Goal: Information Seeking & Learning: Learn about a topic

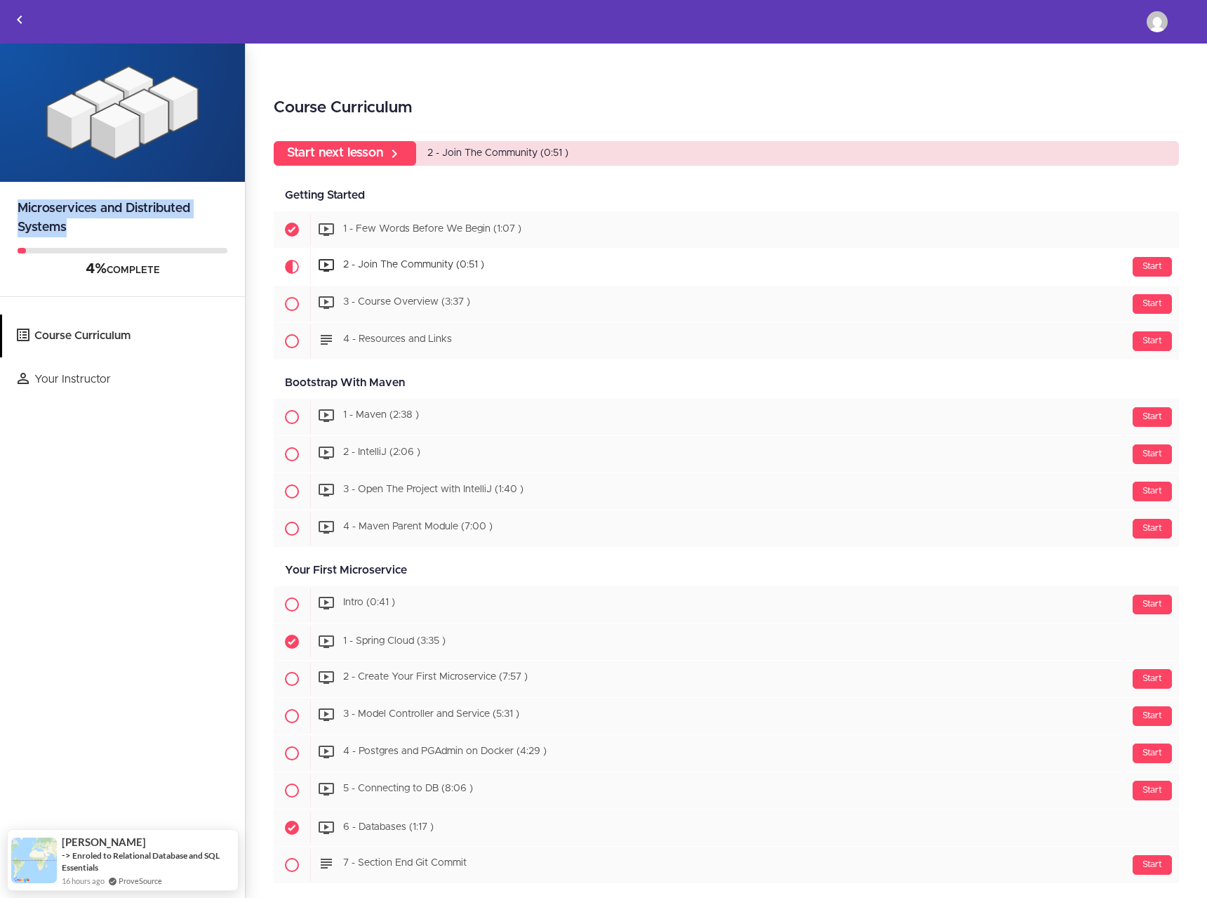
drag, startPoint x: 69, startPoint y: 230, endPoint x: 13, endPoint y: 209, distance: 60.6
click at [13, 209] on h2 "Microservices and Distributed Systems" at bounding box center [122, 209] width 245 height 55
copy h2 "Microservices and Distributed Systems"
click at [26, 19] on icon "Back to courses" at bounding box center [19, 19] width 17 height 17
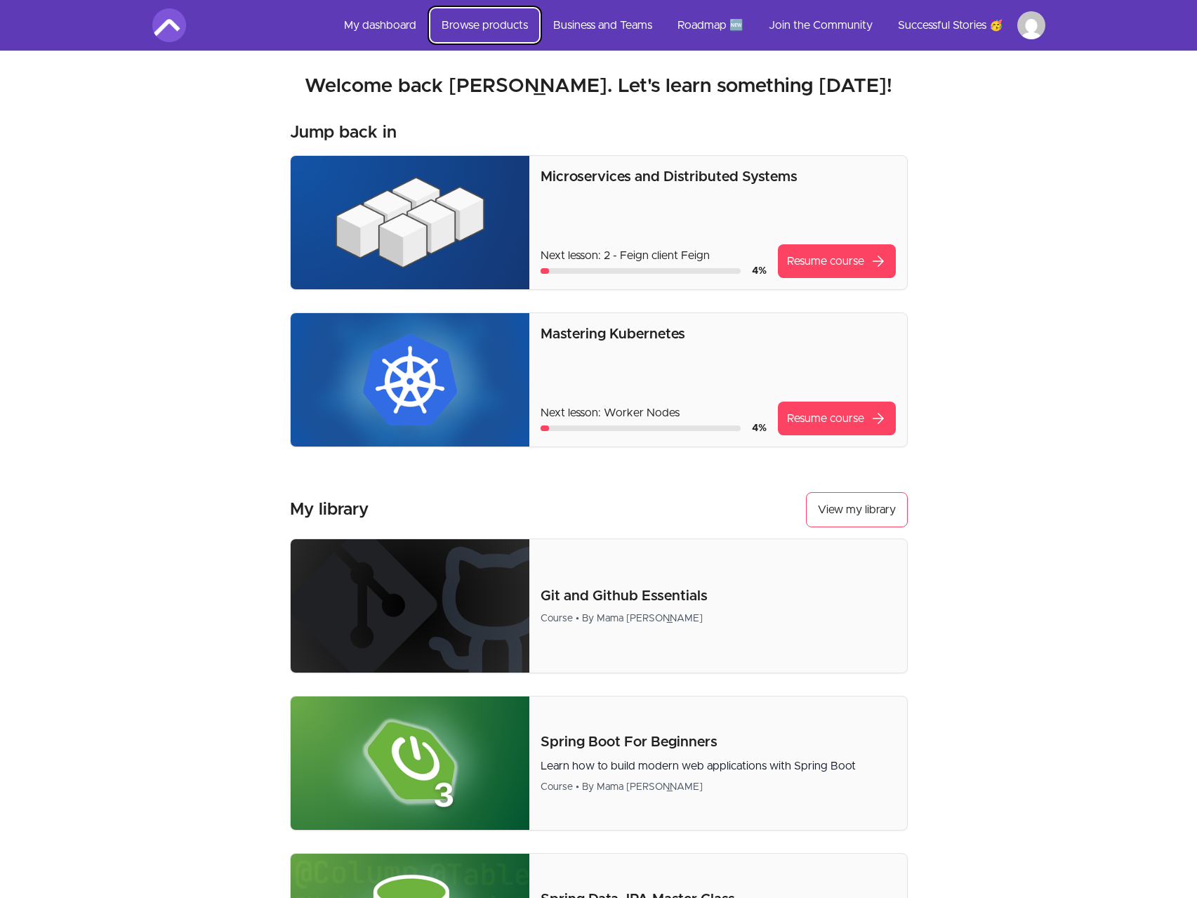
click at [462, 25] on link "Browse products" at bounding box center [484, 25] width 109 height 34
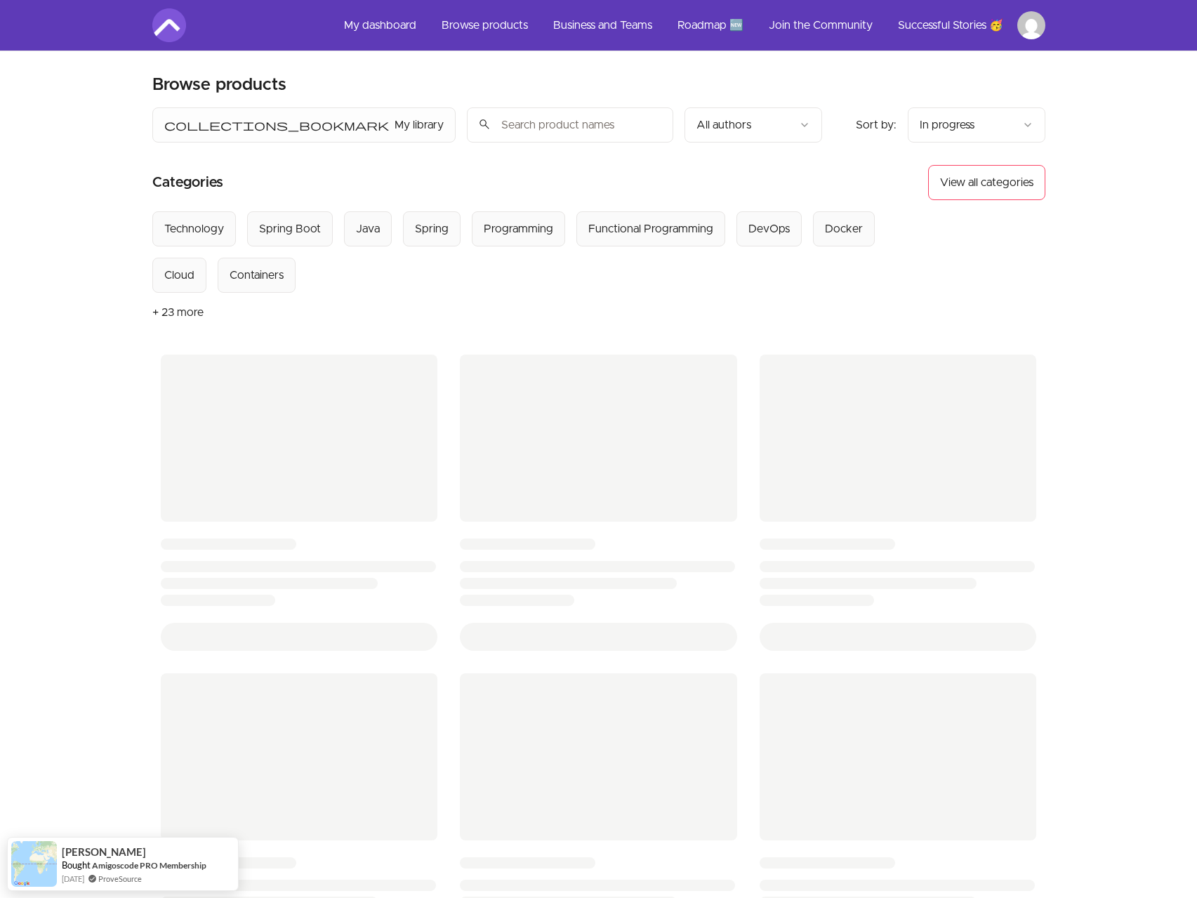
click at [173, 310] on button "+ 23 more" at bounding box center [177, 312] width 51 height 39
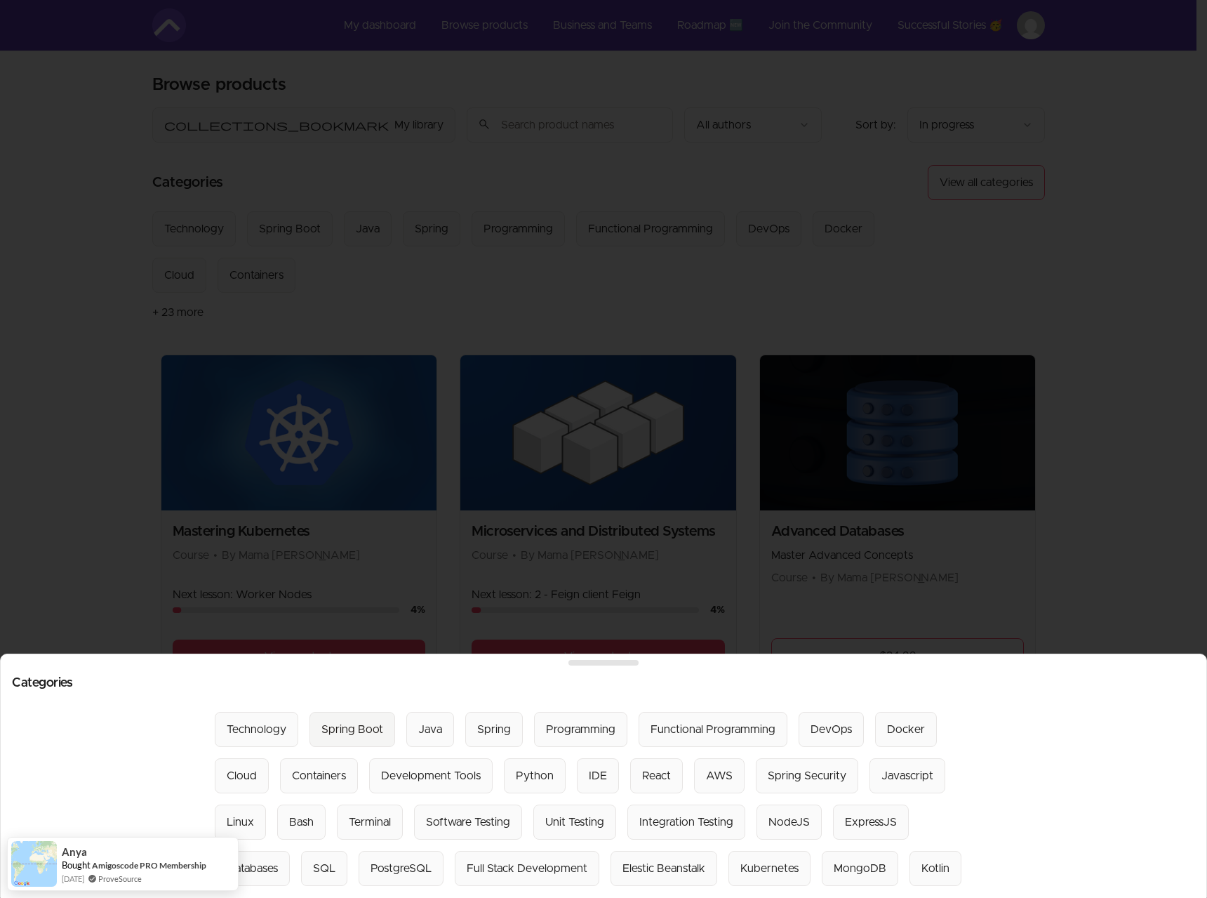
click at [354, 721] on div "Spring Boot" at bounding box center [352, 729] width 62 height 17
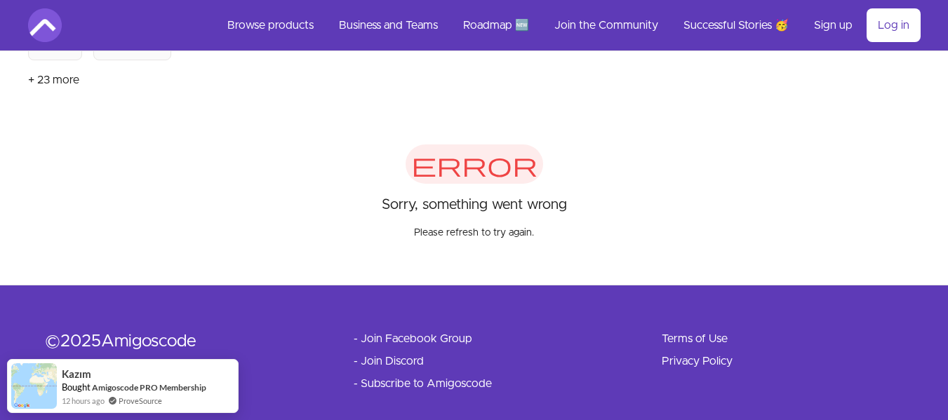
scroll to position [249, 0]
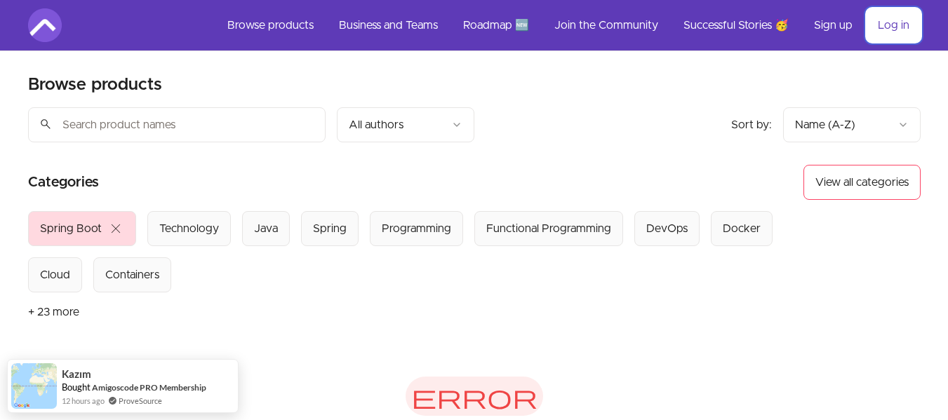
click at [903, 22] on link "Log in" at bounding box center [894, 25] width 54 height 34
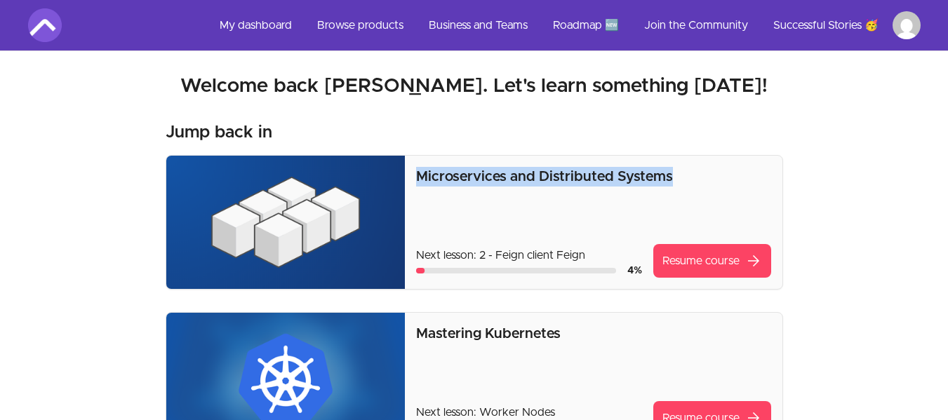
drag, startPoint x: 679, startPoint y: 177, endPoint x: 418, endPoint y: 187, distance: 261.3
click at [418, 187] on div "Microservices and Distributed Systems Next lesson: 2 - Feign client Feign 4 % R…" at bounding box center [593, 222] width 354 height 111
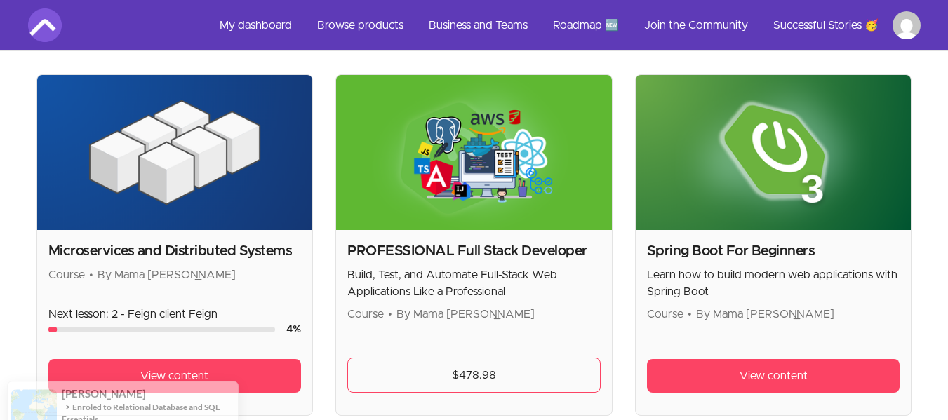
scroll to position [281, 0]
